Goal: Information Seeking & Learning: Learn about a topic

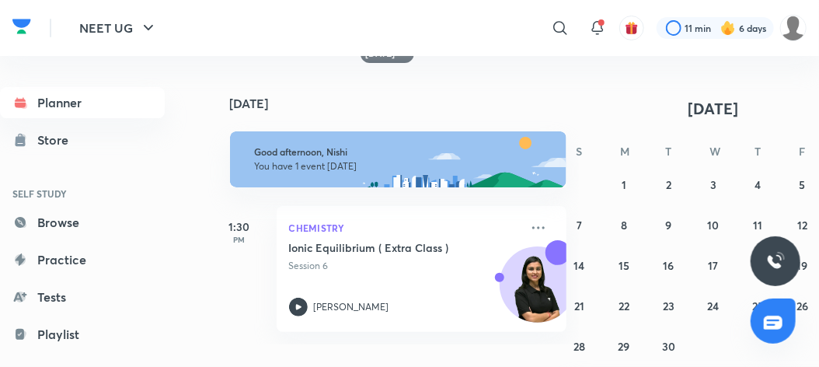
scroll to position [0, 44]
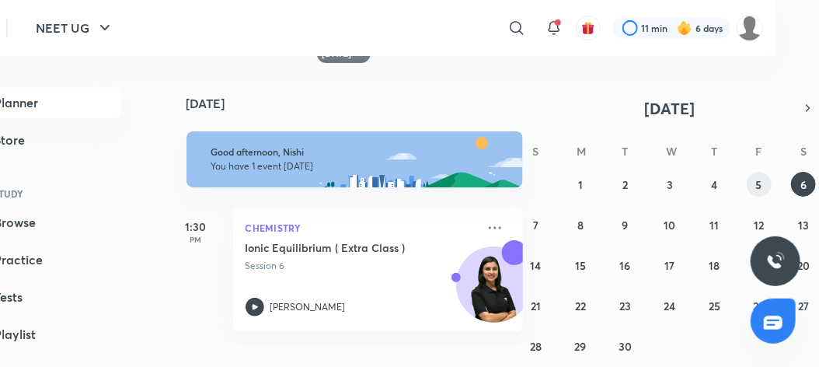
click at [759, 181] on abbr "5" at bounding box center [759, 184] width 6 height 15
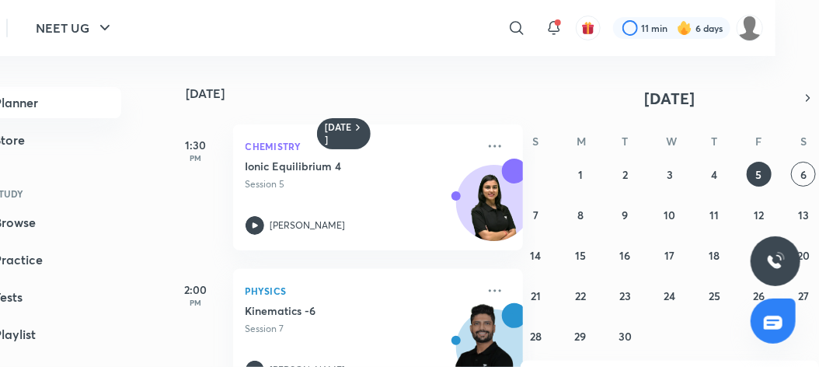
scroll to position [40, 0]
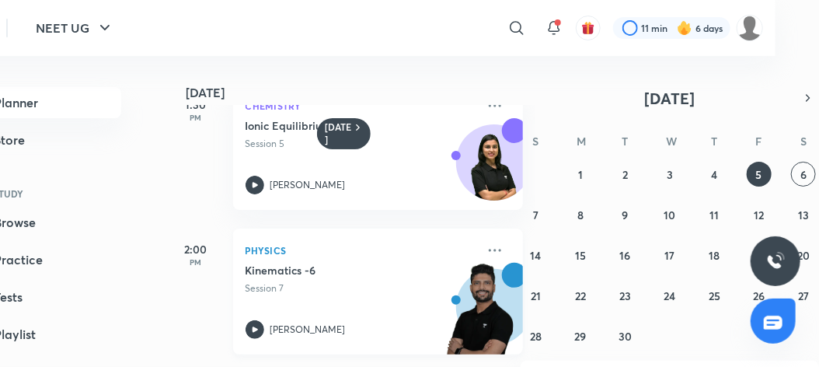
click at [257, 333] on icon at bounding box center [255, 329] width 19 height 19
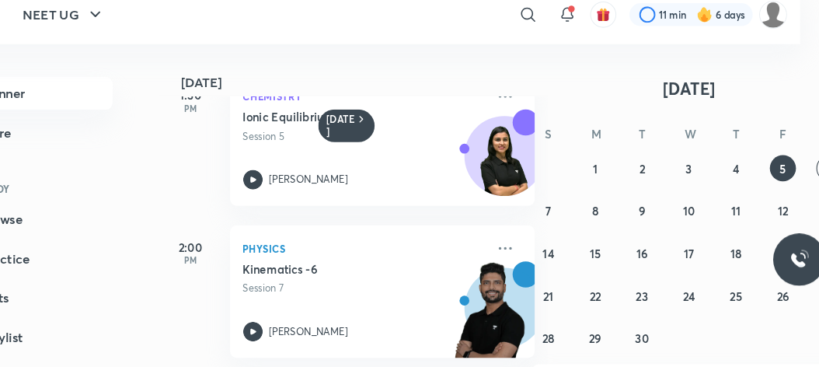
scroll to position [0, 44]
